Goal: Information Seeking & Learning: Learn about a topic

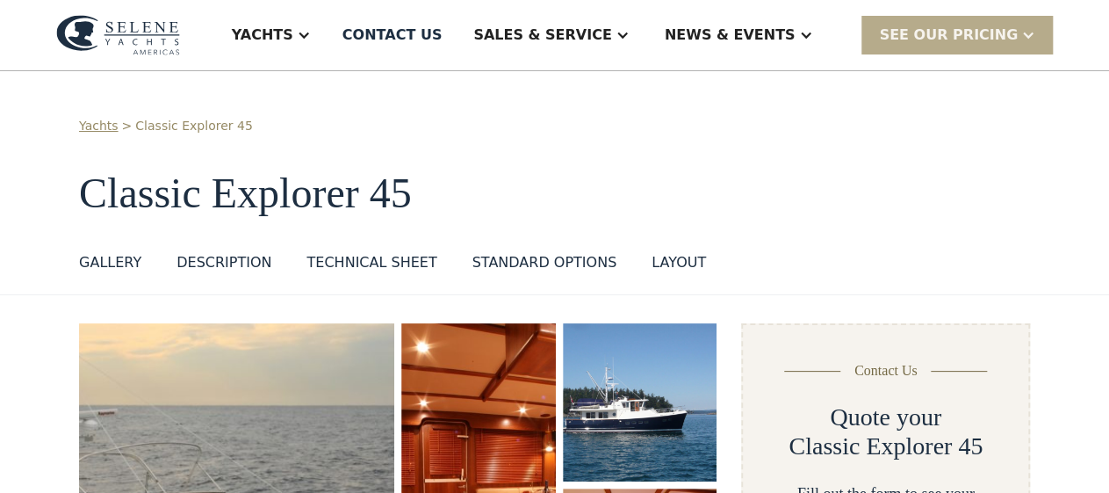
click at [734, 210] on h1 "Classic Explorer 45" at bounding box center [554, 193] width 951 height 47
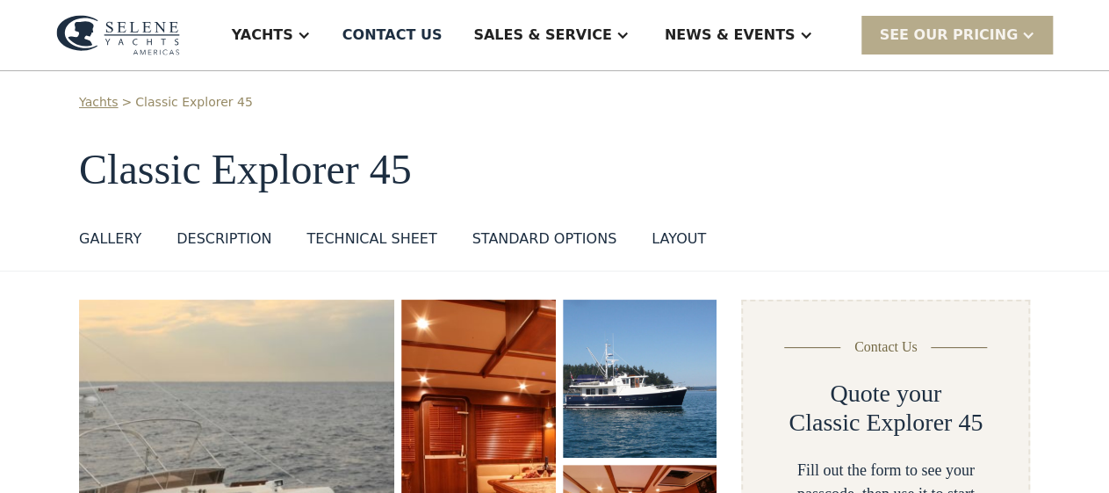
scroll to position [25, 0]
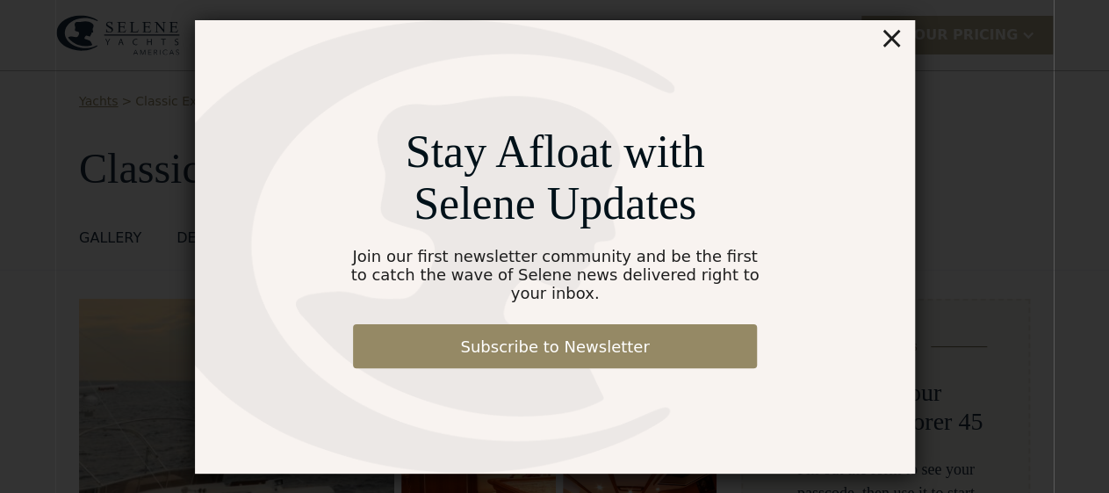
click at [894, 44] on div "×" at bounding box center [890, 37] width 25 height 35
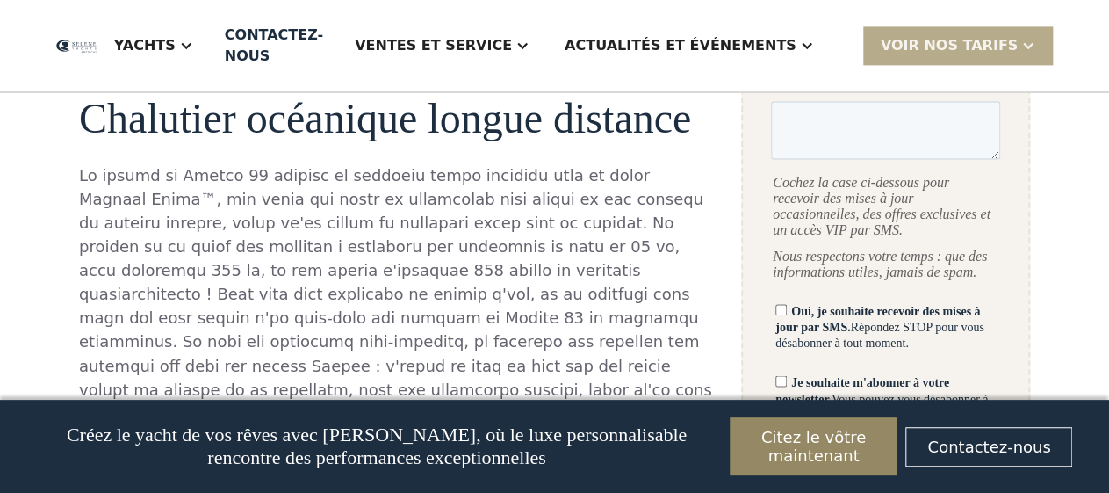
scroll to position [1090, 0]
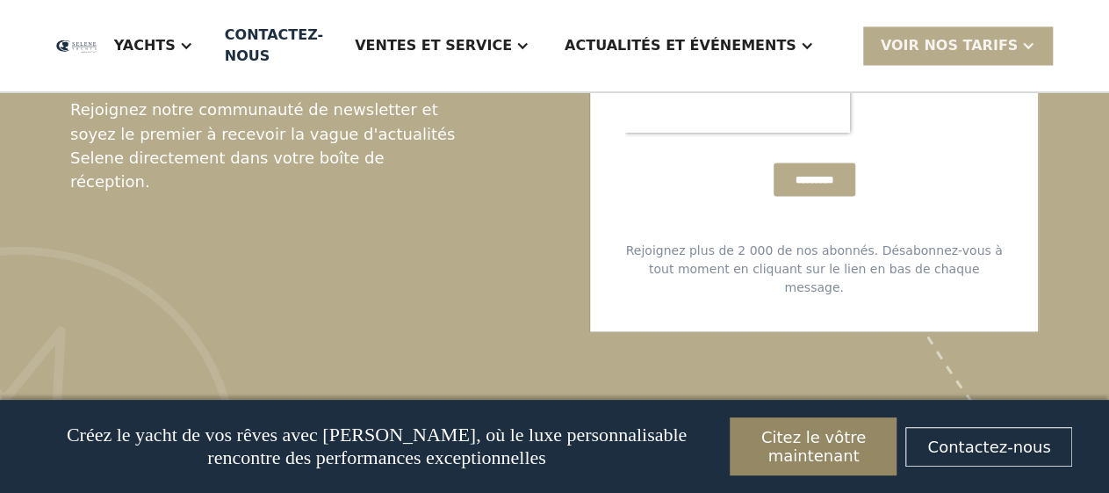
scroll to position [4654, 0]
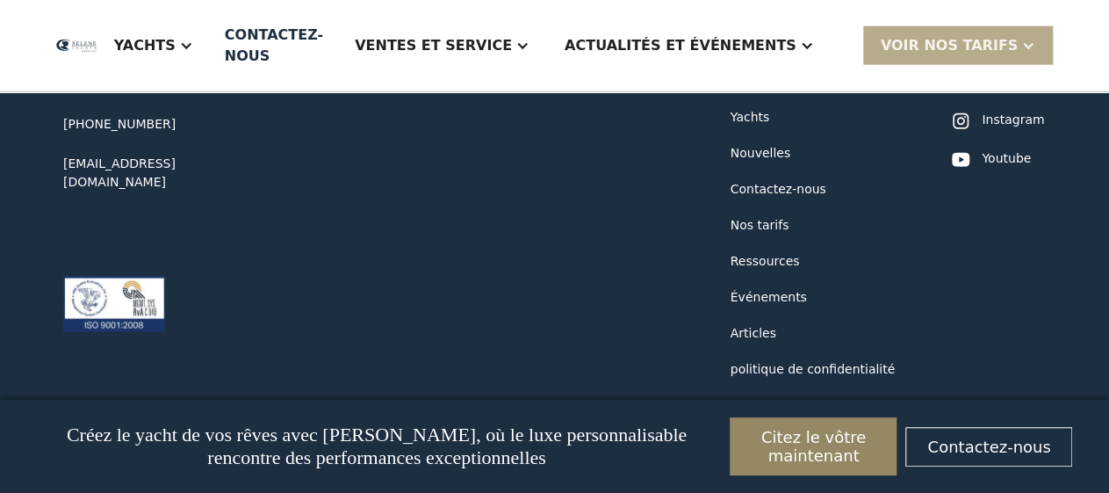
click at [749, 326] on font "Articles" at bounding box center [754, 333] width 46 height 14
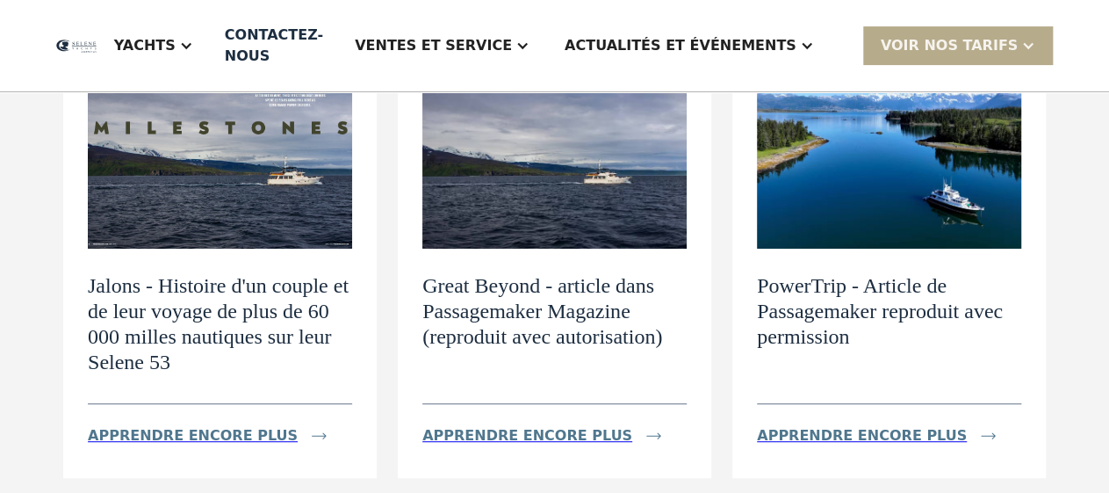
scroll to position [225, 0]
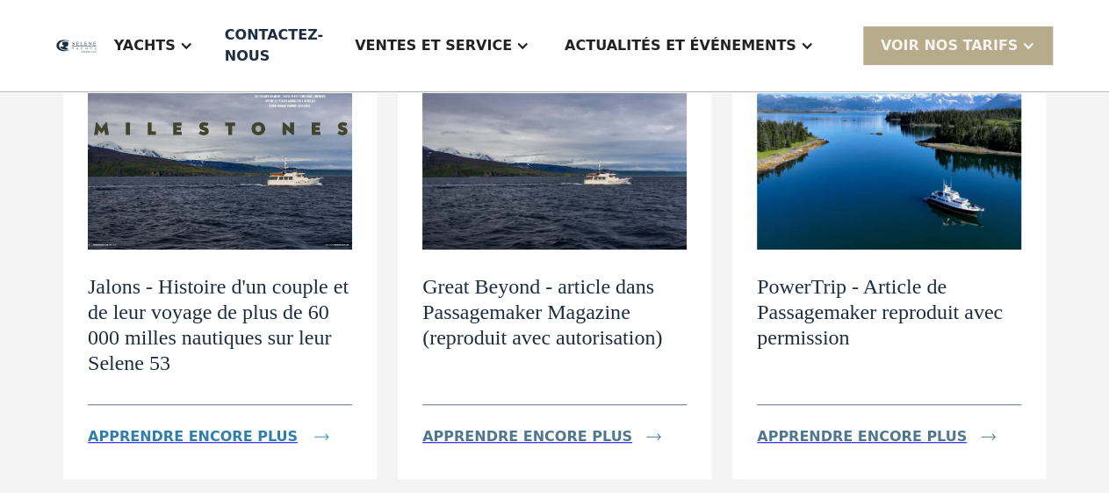
click at [162, 433] on font "Apprendre encore plus" at bounding box center [193, 436] width 210 height 17
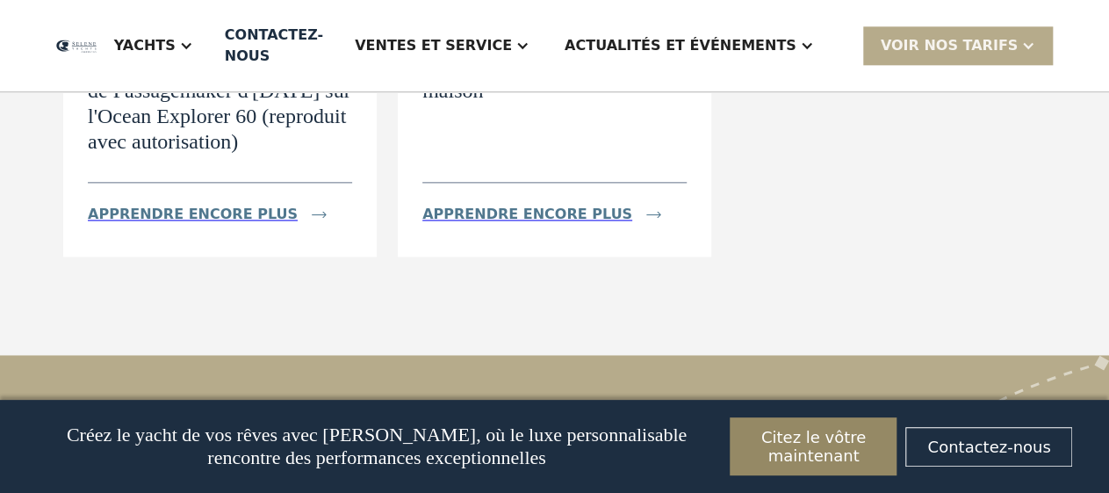
scroll to position [889, 0]
click at [516, 221] on font "Apprendre encore plus" at bounding box center [527, 213] width 210 height 17
